Goal: Check status: Check status

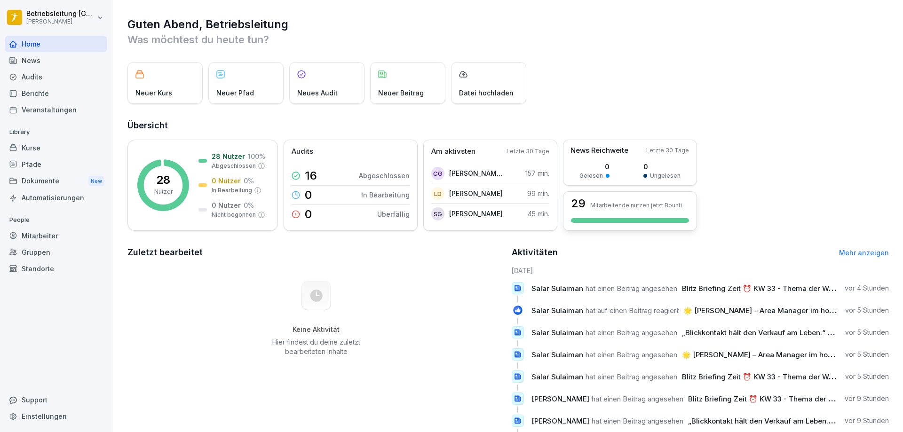
click at [642, 214] on div "29 Mitarbeitende nutzen jetzt Bounti" at bounding box center [630, 211] width 134 height 40
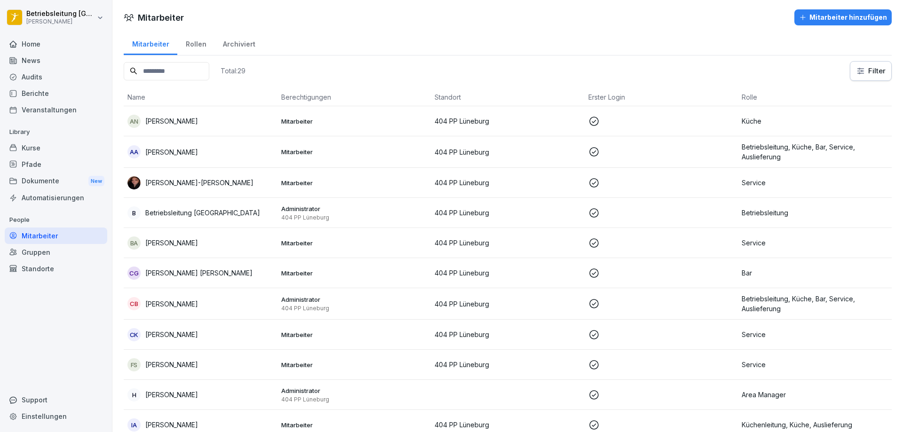
click at [51, 48] on div "Home" at bounding box center [56, 44] width 103 height 16
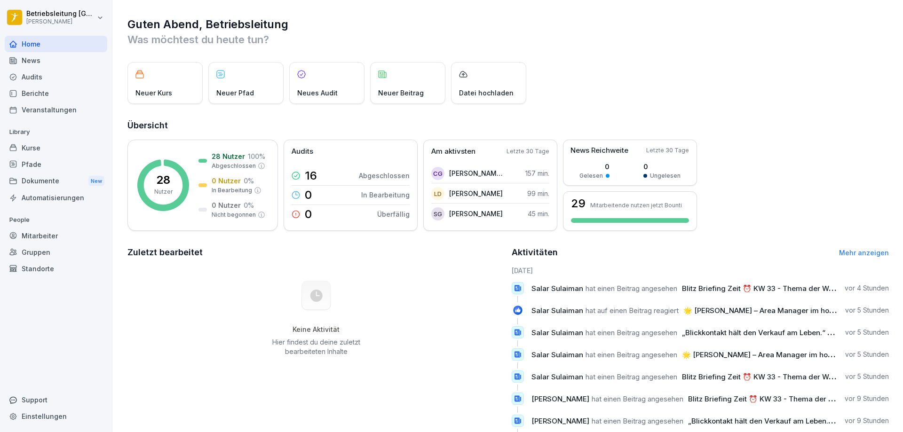
click at [51, 62] on div "News" at bounding box center [56, 60] width 103 height 16
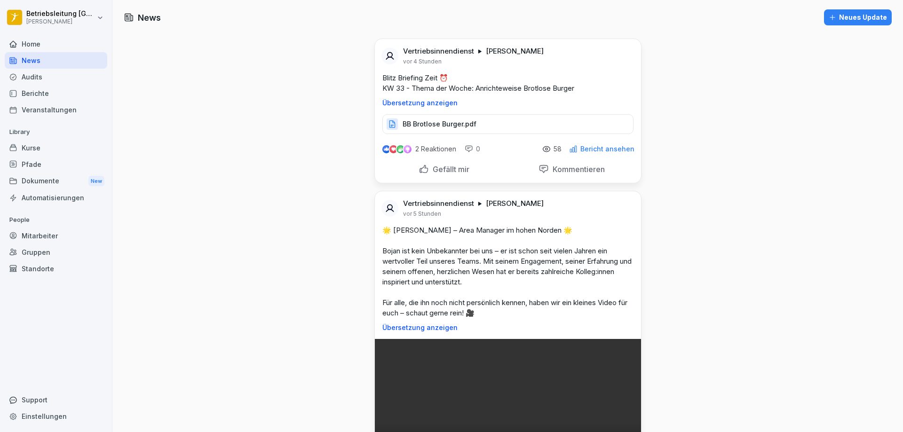
click at [67, 48] on div "Home" at bounding box center [56, 44] width 103 height 16
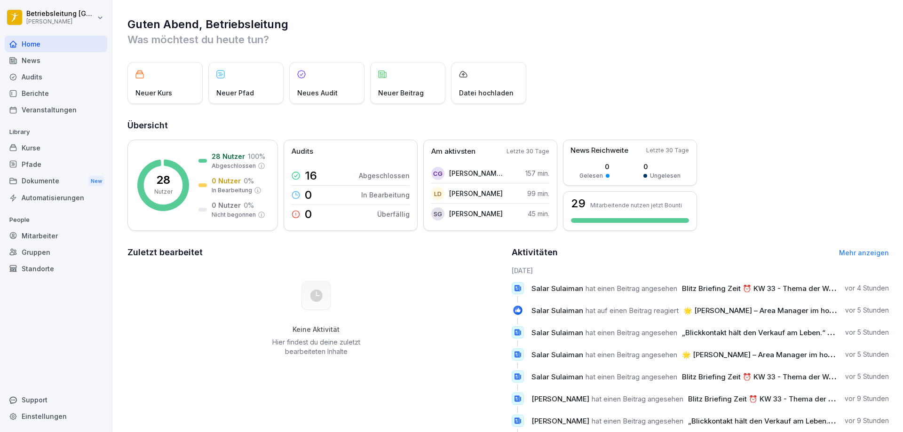
click at [65, 75] on div "Audits" at bounding box center [56, 77] width 103 height 16
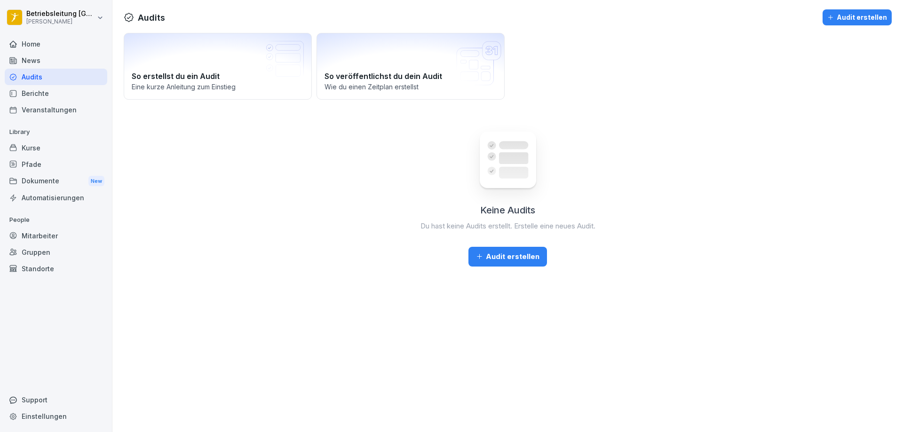
click at [64, 92] on div "Berichte" at bounding box center [56, 93] width 103 height 16
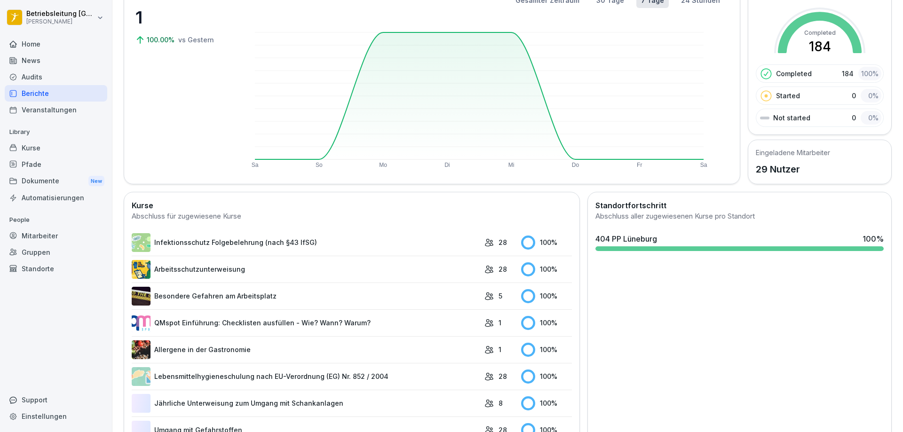
scroll to position [196, 0]
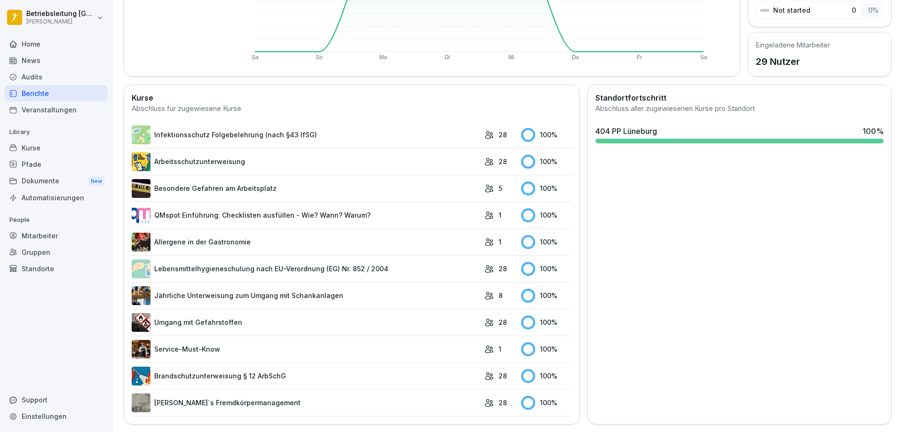
click at [395, 127] on link "Infektionsschutz Folgebelehrung (nach §43 IfSG)" at bounding box center [306, 135] width 348 height 19
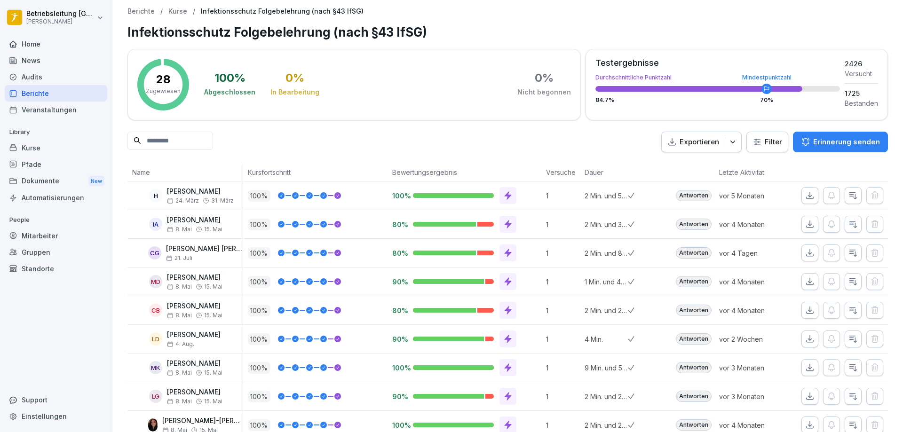
scroll to position [47, 0]
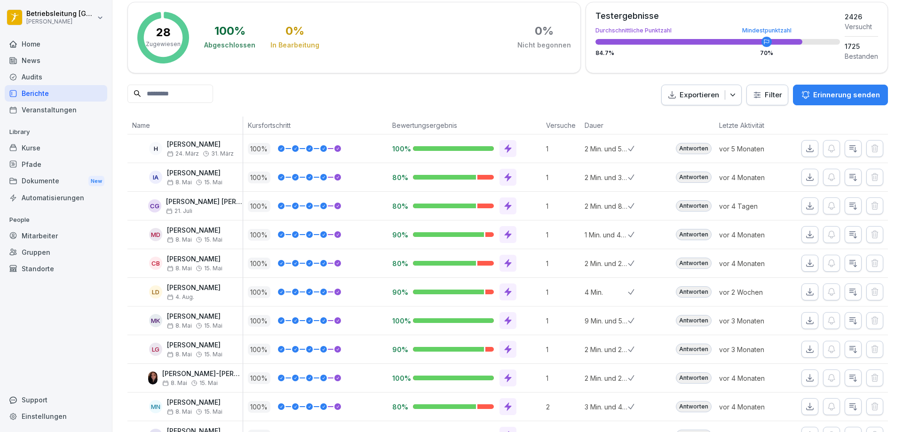
click at [801, 202] on button "button" at bounding box center [809, 206] width 17 height 17
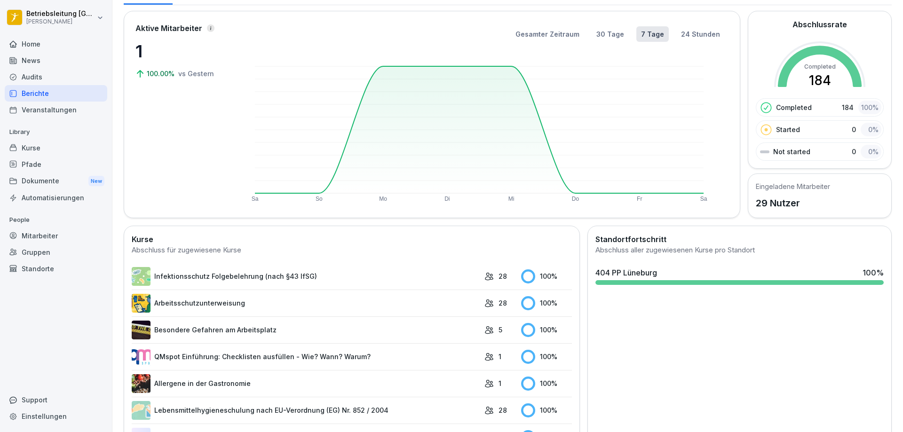
click at [274, 303] on link "Arbeitsschutzunterweisung" at bounding box center [306, 303] width 348 height 19
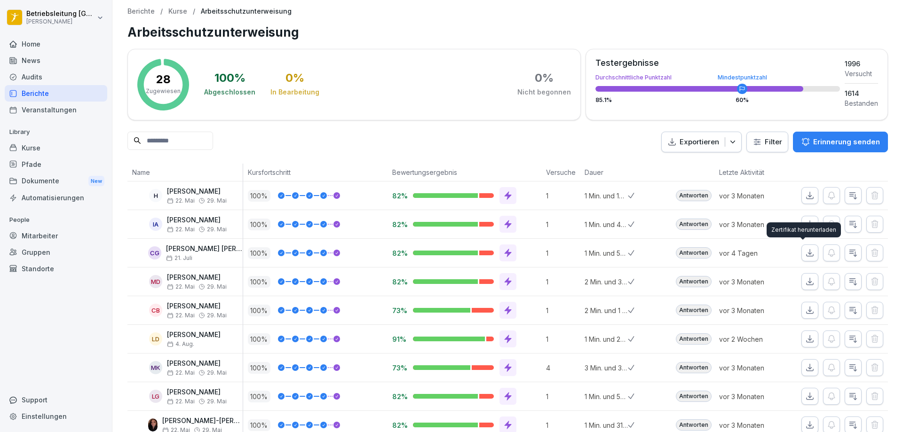
click at [809, 254] on button "button" at bounding box center [809, 253] width 17 height 17
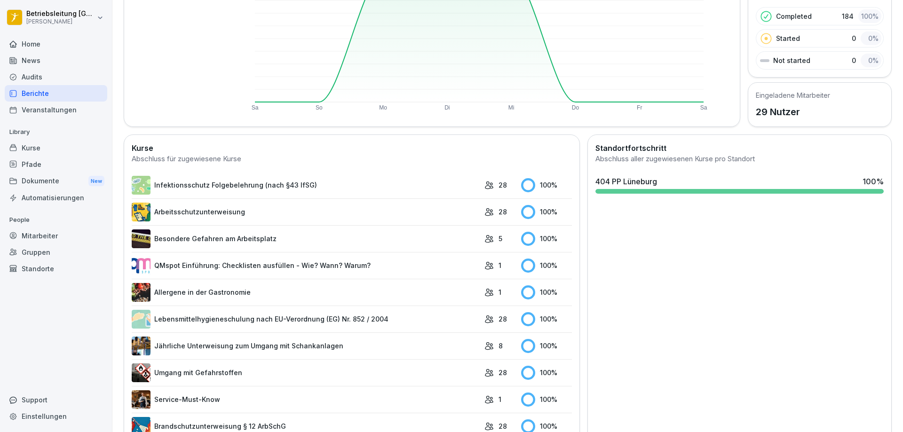
scroll to position [188, 0]
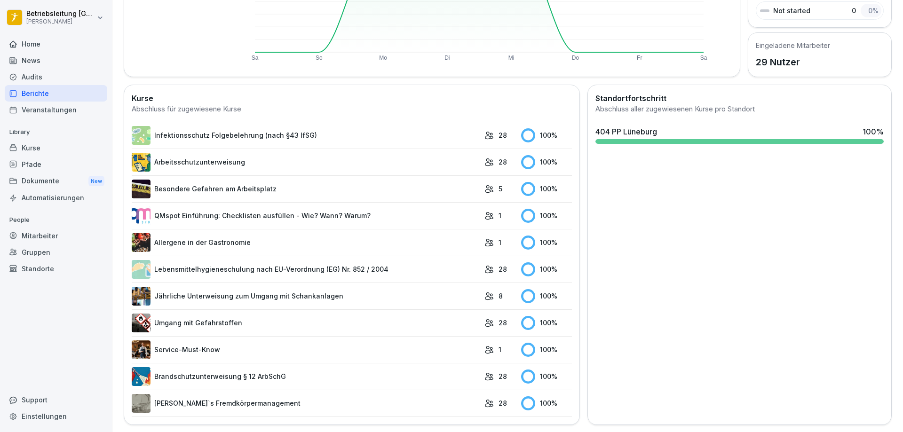
click at [275, 187] on link "Besondere Gefahren am Arbeitsplatz" at bounding box center [306, 189] width 348 height 19
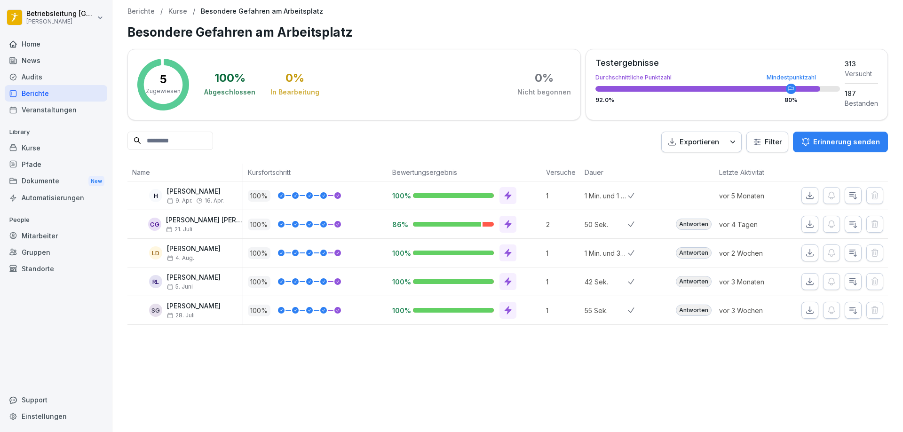
click at [805, 227] on icon "button" at bounding box center [809, 224] width 9 height 9
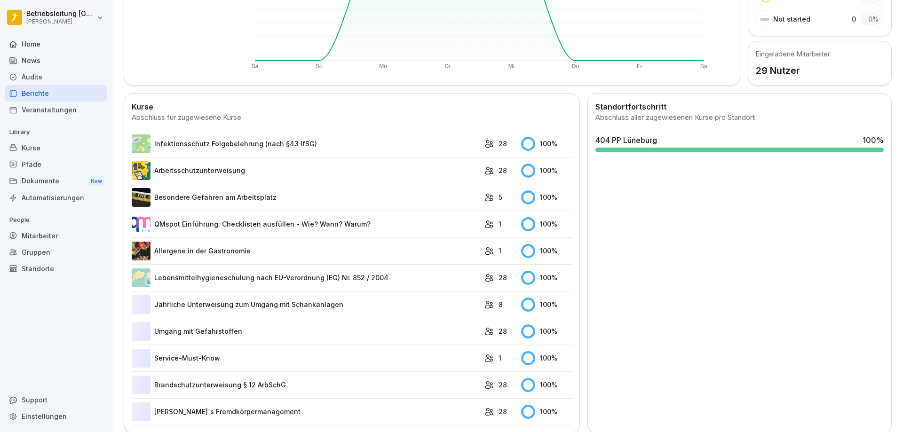
scroll to position [188, 0]
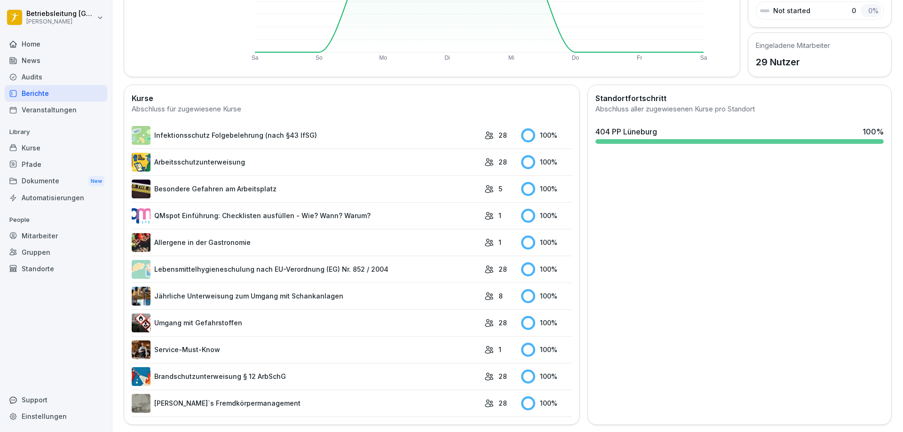
click at [419, 266] on link "Lebensmittelhygieneschulung nach EU-Verordnung (EG) Nr. 852 / 2004" at bounding box center [306, 269] width 348 height 19
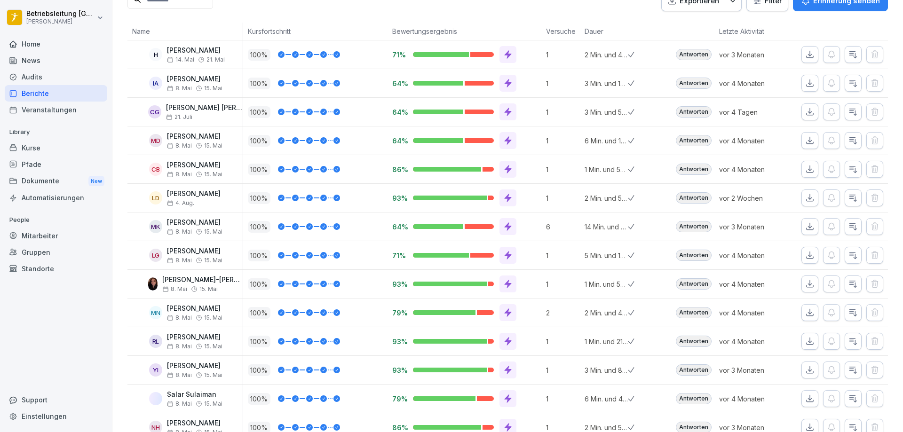
scroll to position [94, 0]
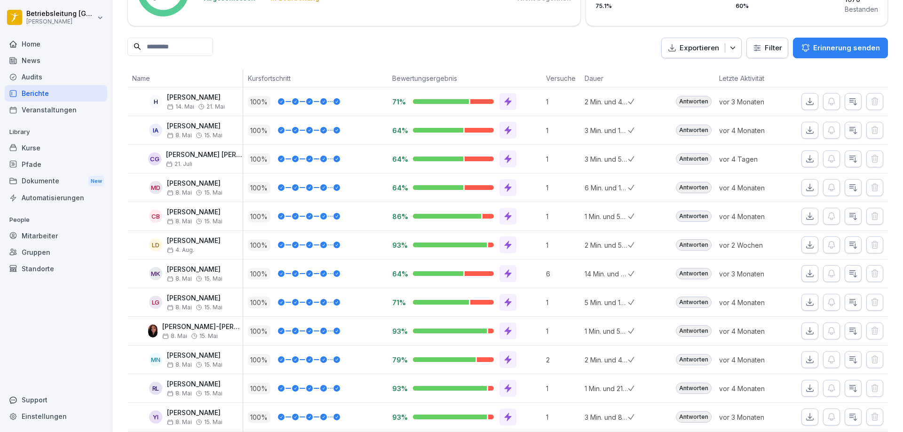
click at [805, 155] on icon "button" at bounding box center [809, 158] width 9 height 9
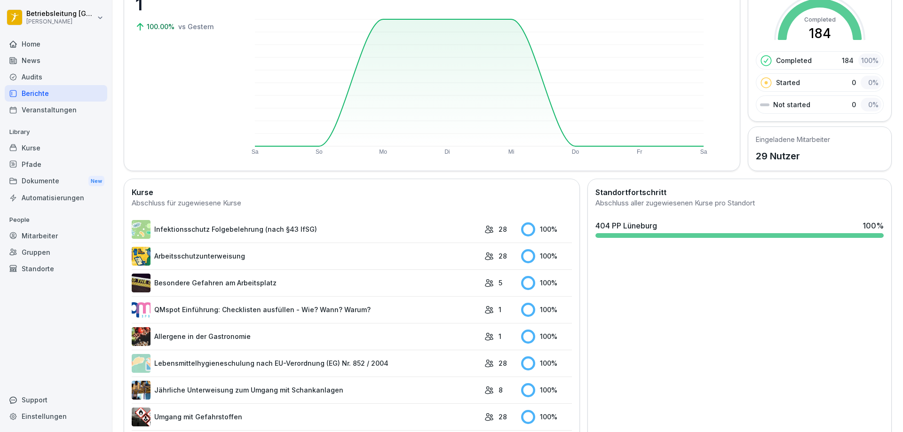
scroll to position [188, 0]
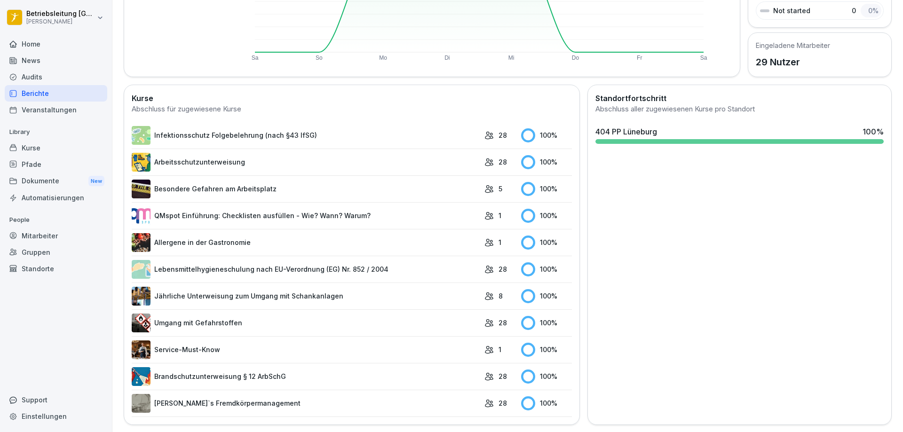
click at [338, 300] on link "Jährliche Unterweisung zum Umgang mit Schankanlagen" at bounding box center [306, 296] width 348 height 19
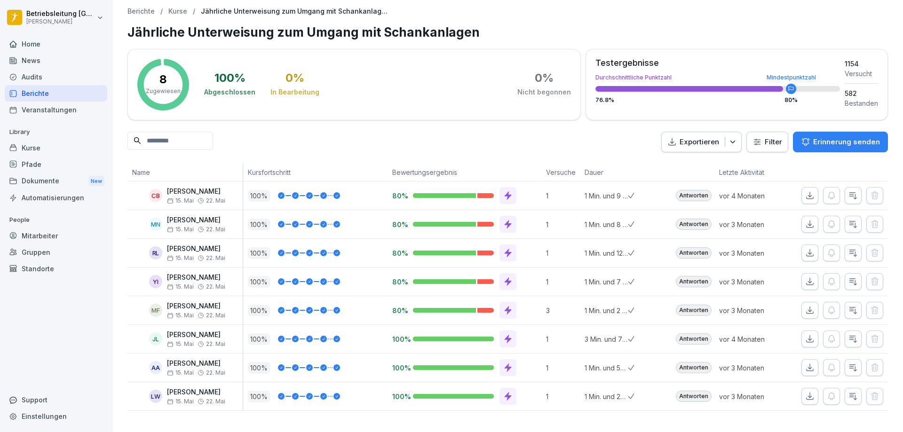
scroll to position [0, 0]
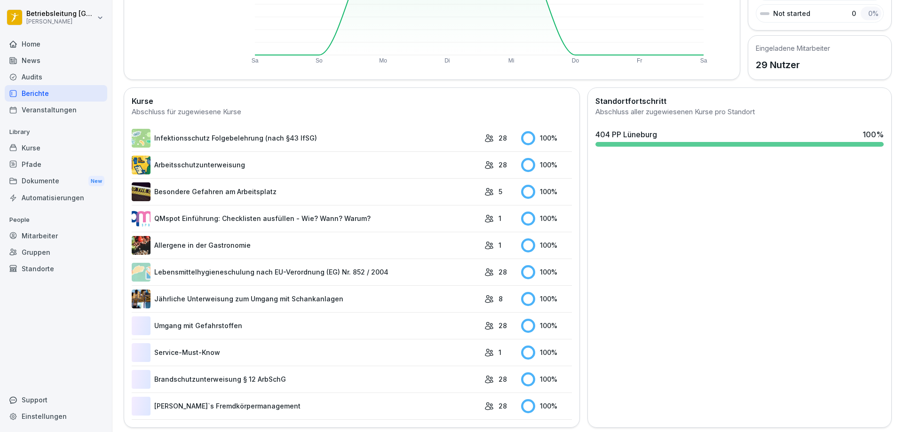
scroll to position [196, 0]
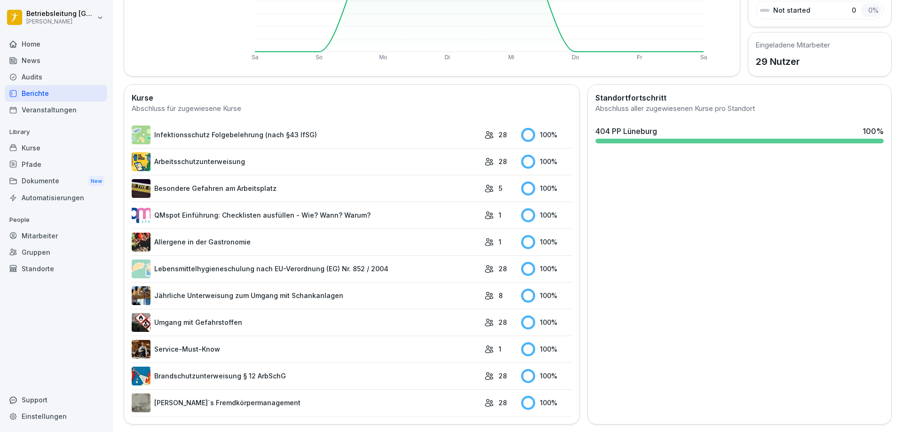
click at [371, 317] on link "Umgang mit Gefahrstoffen" at bounding box center [306, 322] width 348 height 19
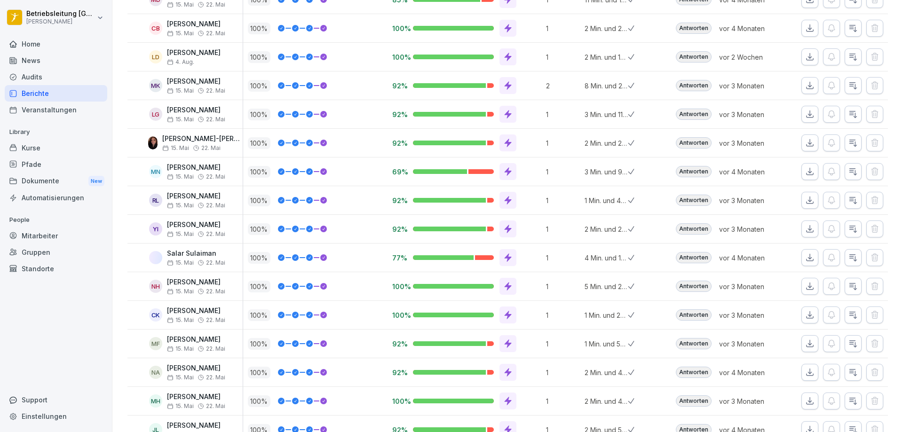
scroll to position [141, 0]
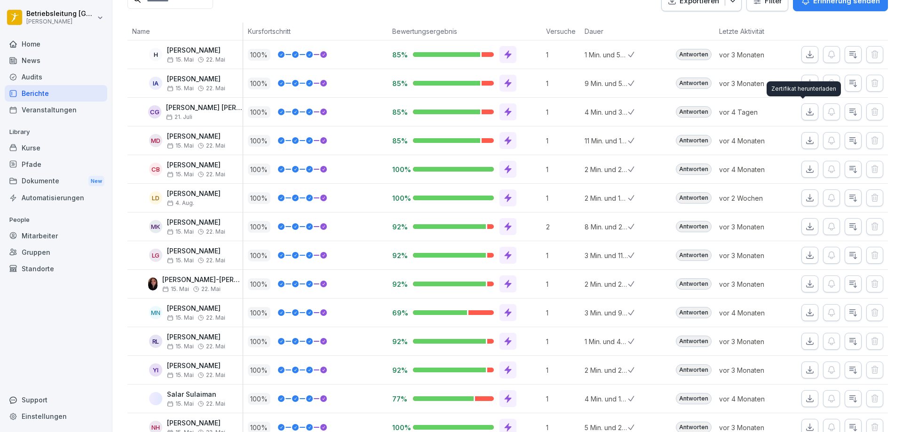
click at [805, 115] on icon "button" at bounding box center [809, 111] width 9 height 9
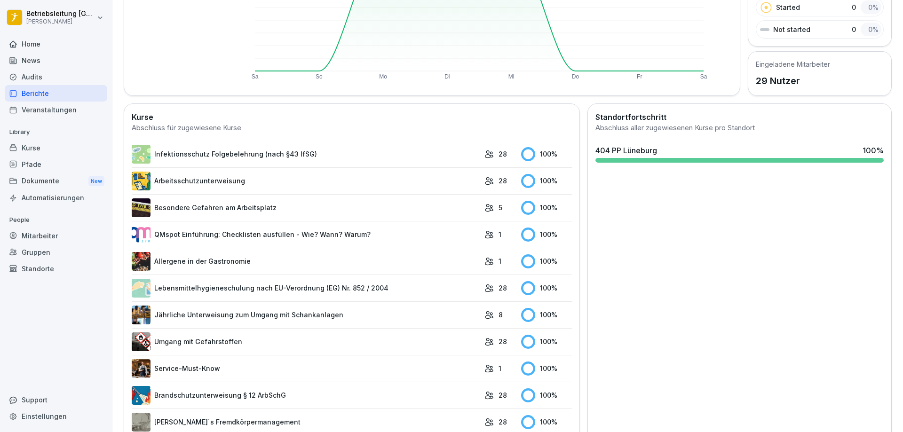
scroll to position [196, 0]
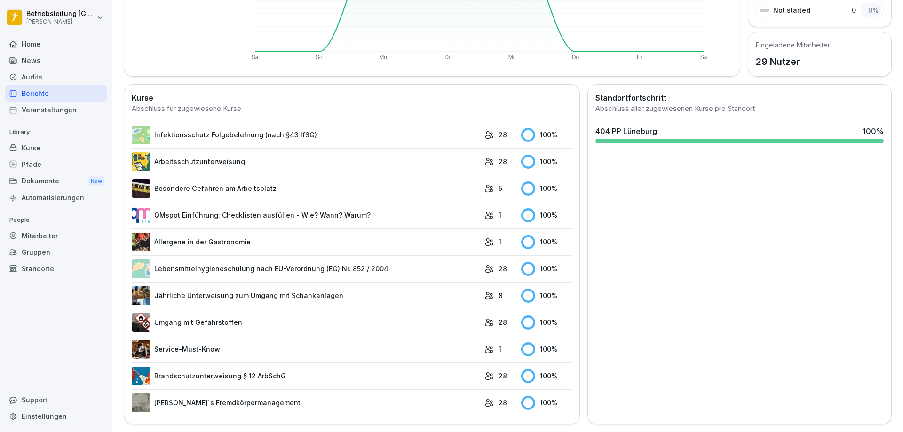
click at [318, 367] on link "Brandschutzunterweisung § 12 ArbSchG" at bounding box center [306, 376] width 348 height 19
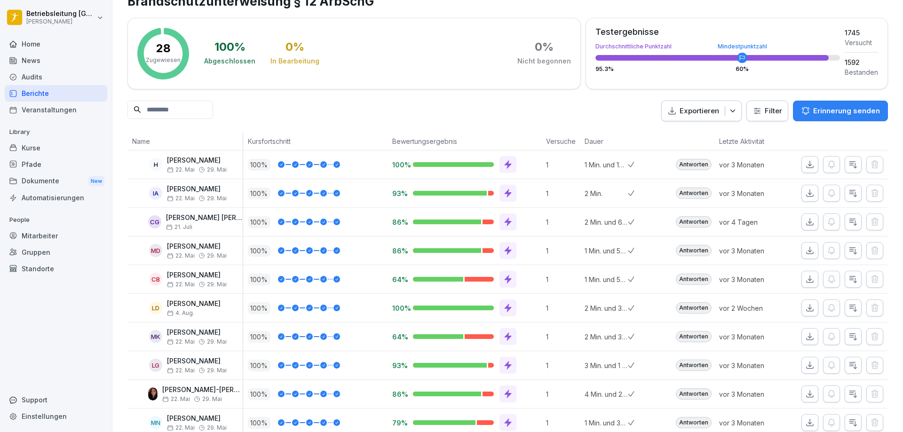
scroll to position [94, 0]
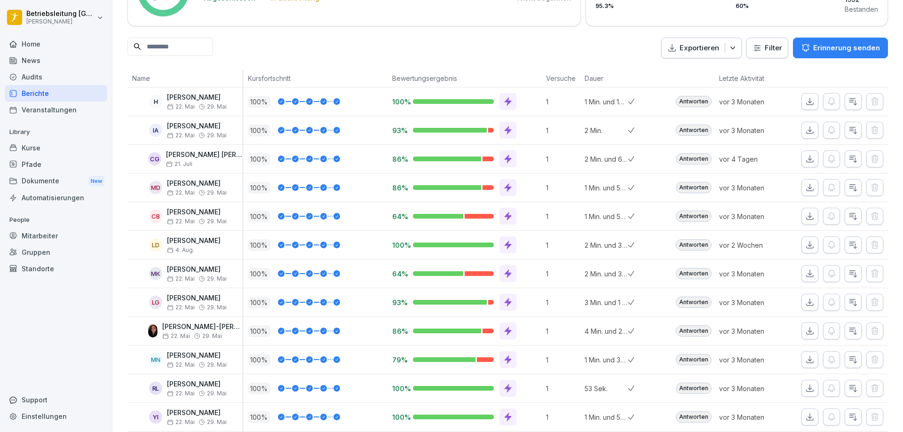
click at [805, 160] on icon "button" at bounding box center [809, 158] width 9 height 9
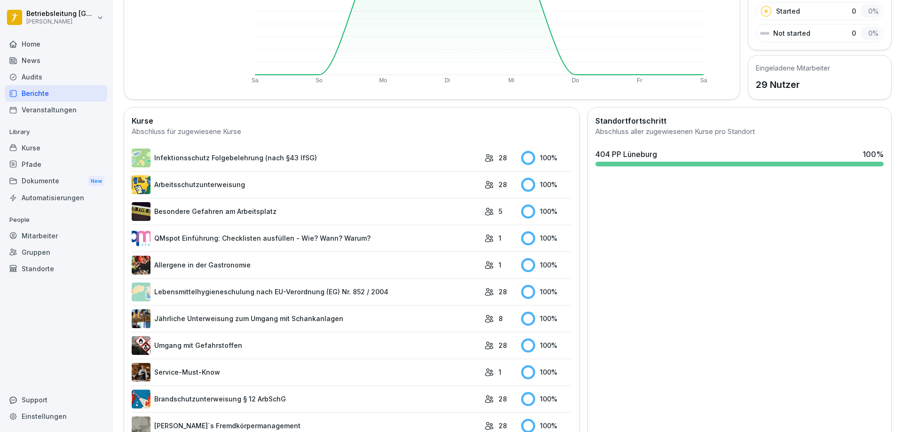
scroll to position [196, 0]
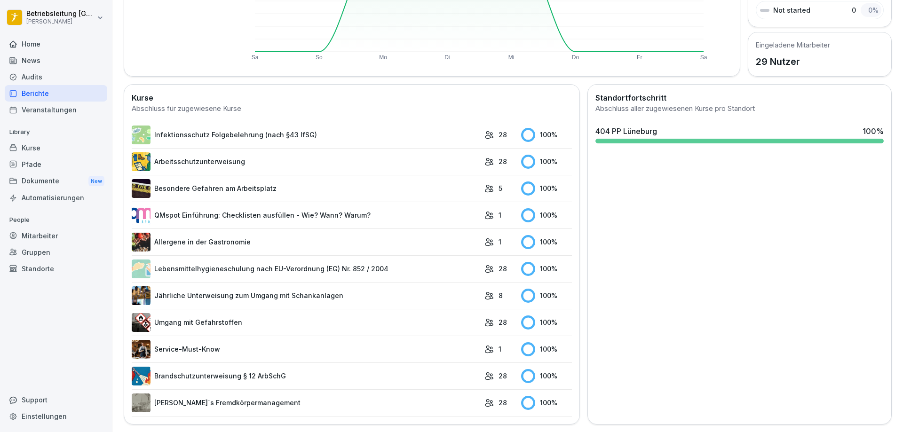
click at [488, 398] on div "28" at bounding box center [500, 403] width 32 height 10
click at [398, 397] on link "Peter`s Fremdkörpermanagement" at bounding box center [306, 403] width 348 height 19
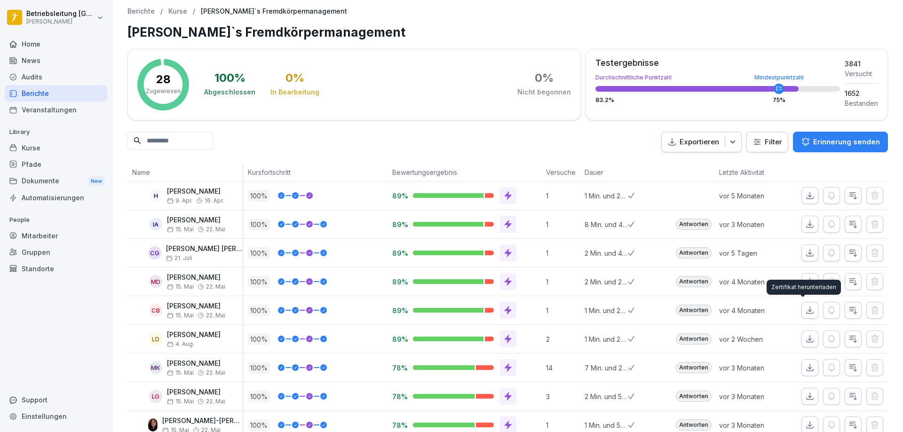
click at [805, 312] on icon "button" at bounding box center [809, 310] width 9 height 9
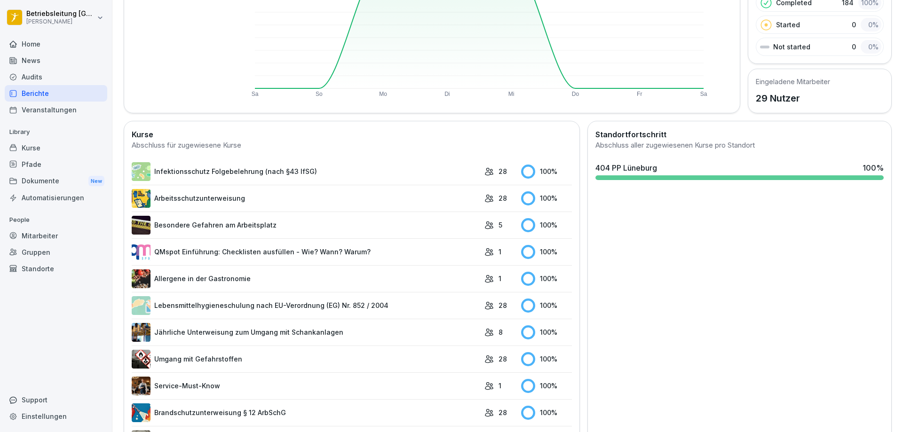
scroll to position [196, 0]
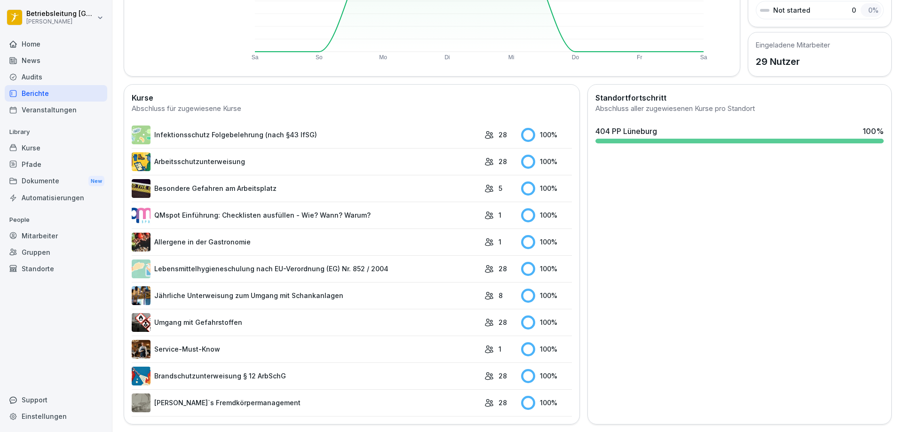
click at [650, 197] on div "Standortfortschritt Abschluss aller zugewiesenen Kurse pro Standort 404 PP Lüne…" at bounding box center [739, 254] width 304 height 341
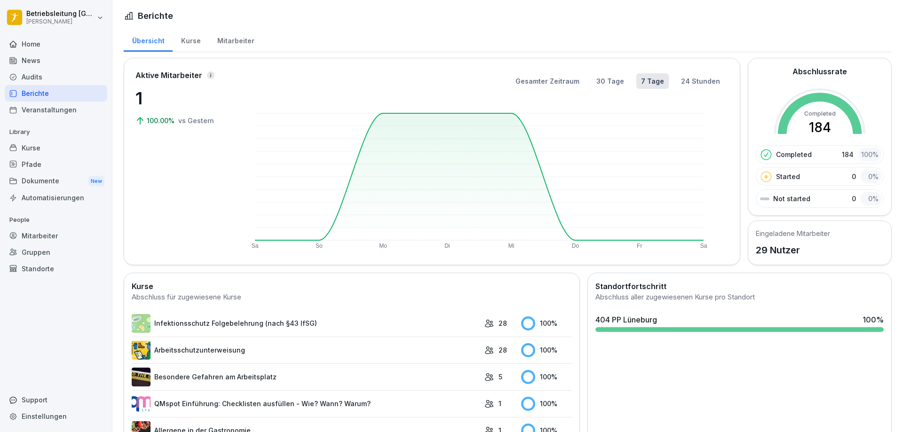
click at [261, 314] on link "Infektionsschutz Folgebelehrung (nach §43 IfSG)" at bounding box center [306, 323] width 348 height 19
